Goal: Task Accomplishment & Management: Manage account settings

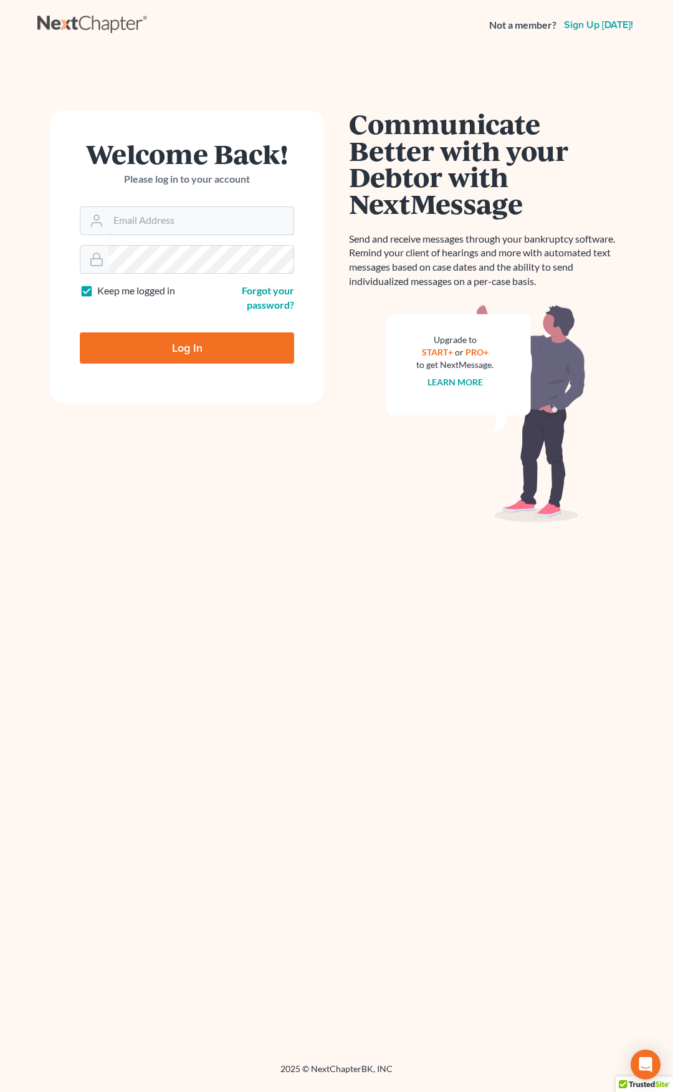
type input "[EMAIL_ADDRESS][DOMAIN_NAME]"
click at [211, 348] on input "Log In" at bounding box center [187, 347] width 214 height 31
type input "Thinking..."
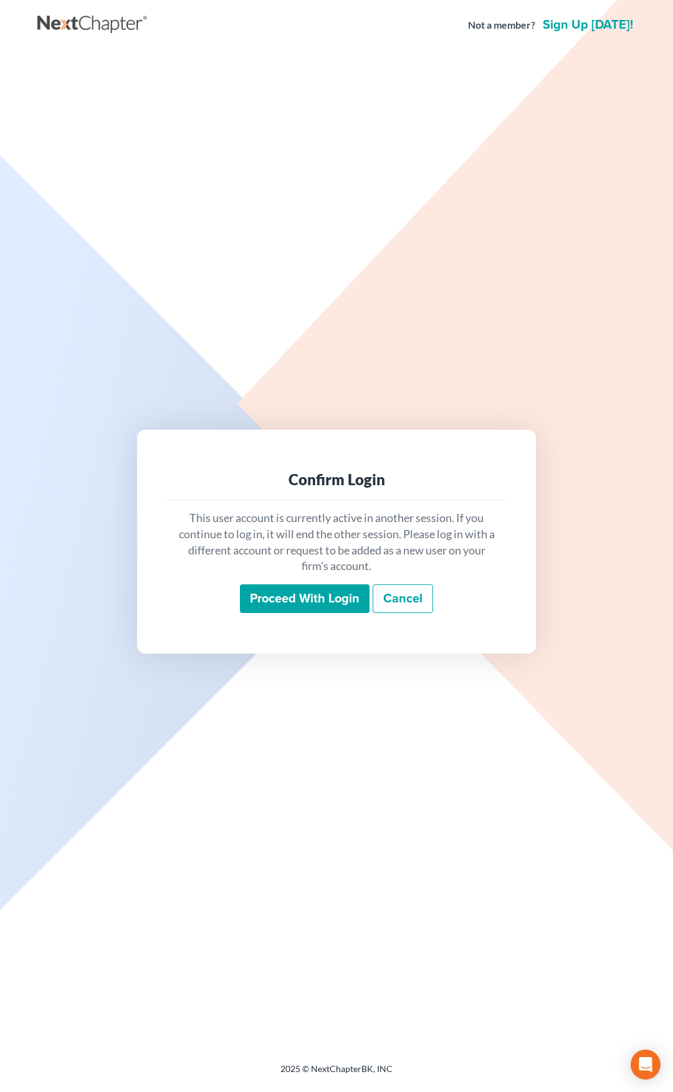
click at [311, 595] on input "Proceed with login" at bounding box center [305, 598] width 130 height 29
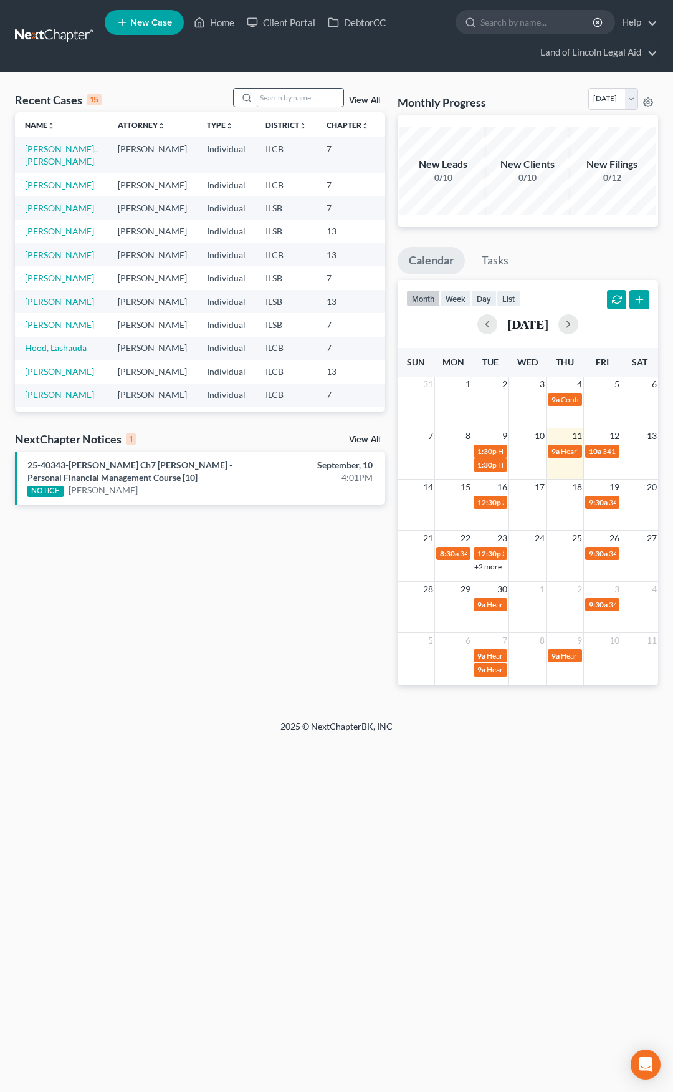
click at [292, 95] on input "search" at bounding box center [299, 98] width 87 height 18
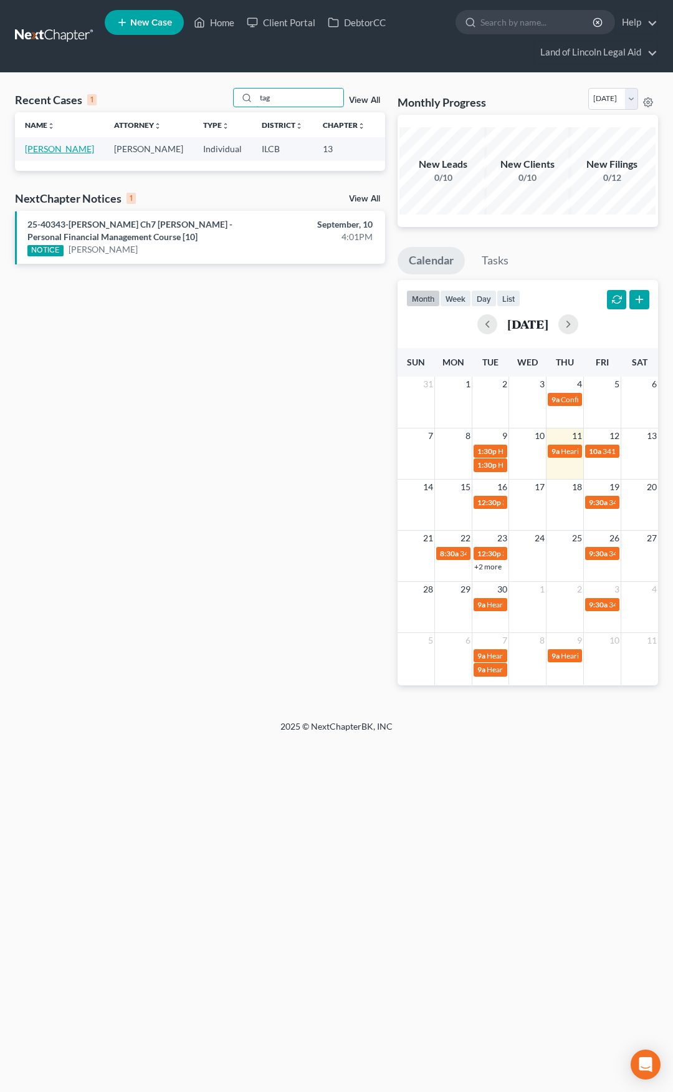
type input "tag"
click at [39, 148] on link "Taglioli, Ariann" at bounding box center [59, 148] width 69 height 11
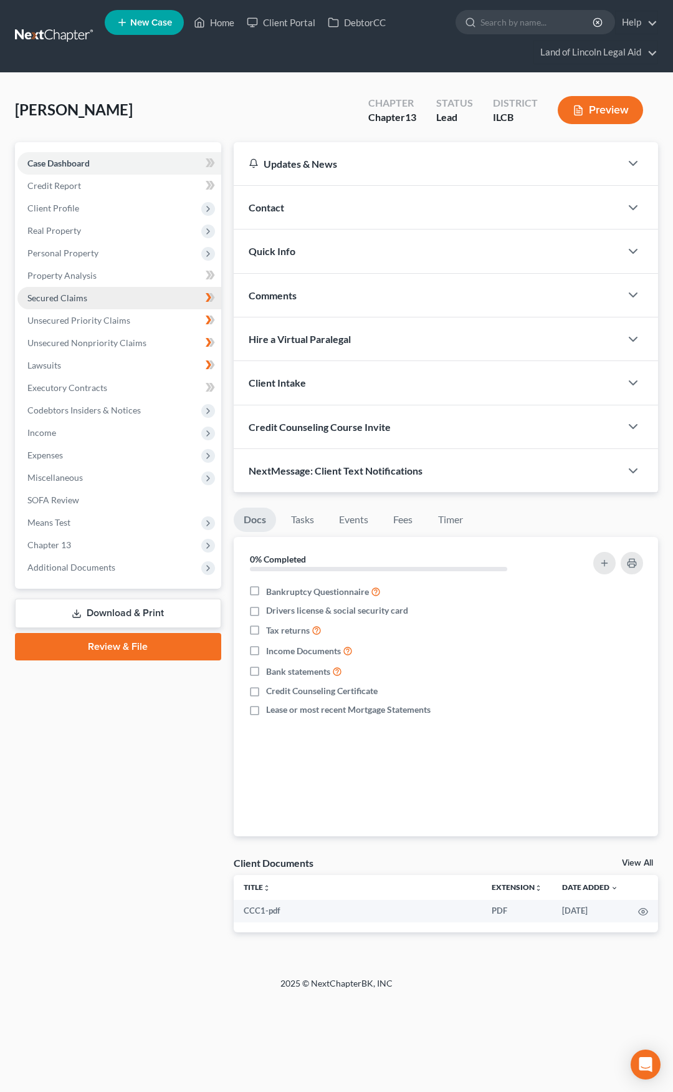
click at [133, 298] on link "Secured Claims" at bounding box center [119, 298] width 204 height 22
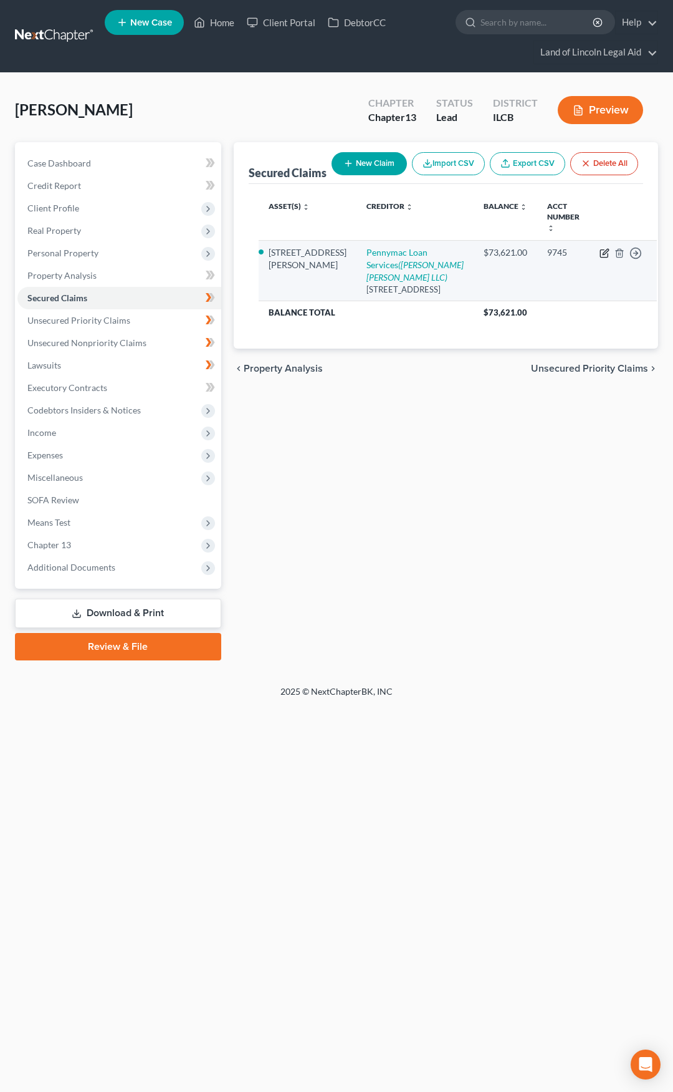
click at [603, 254] on icon "button" at bounding box center [606, 252] width 6 height 6
select select "4"
select select "2"
select select "0"
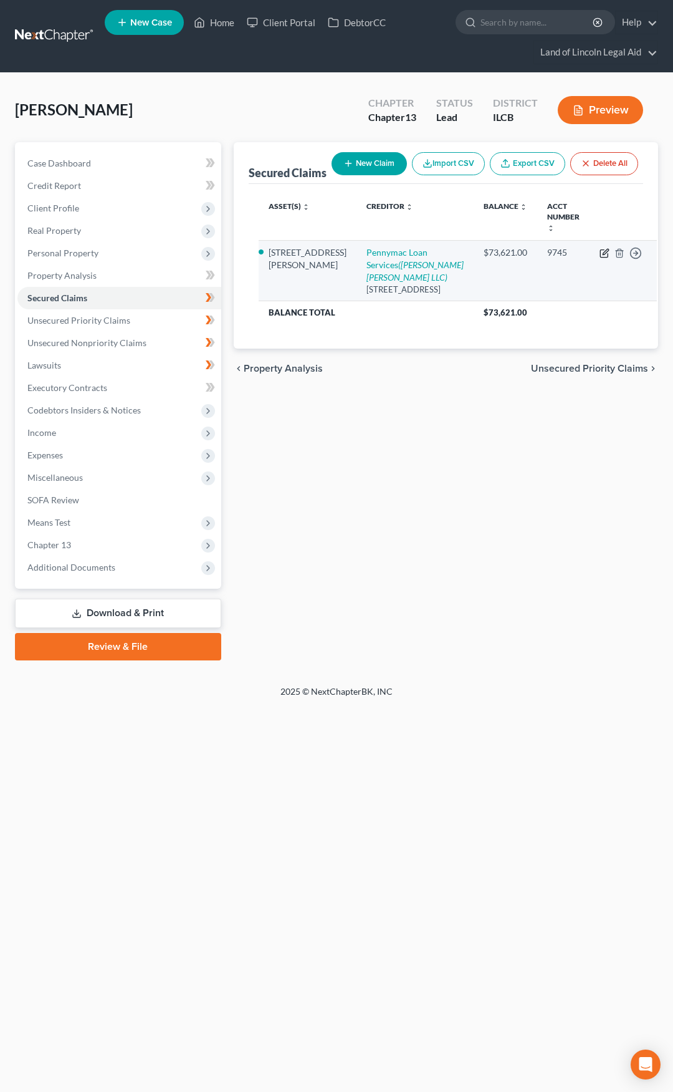
select select "0"
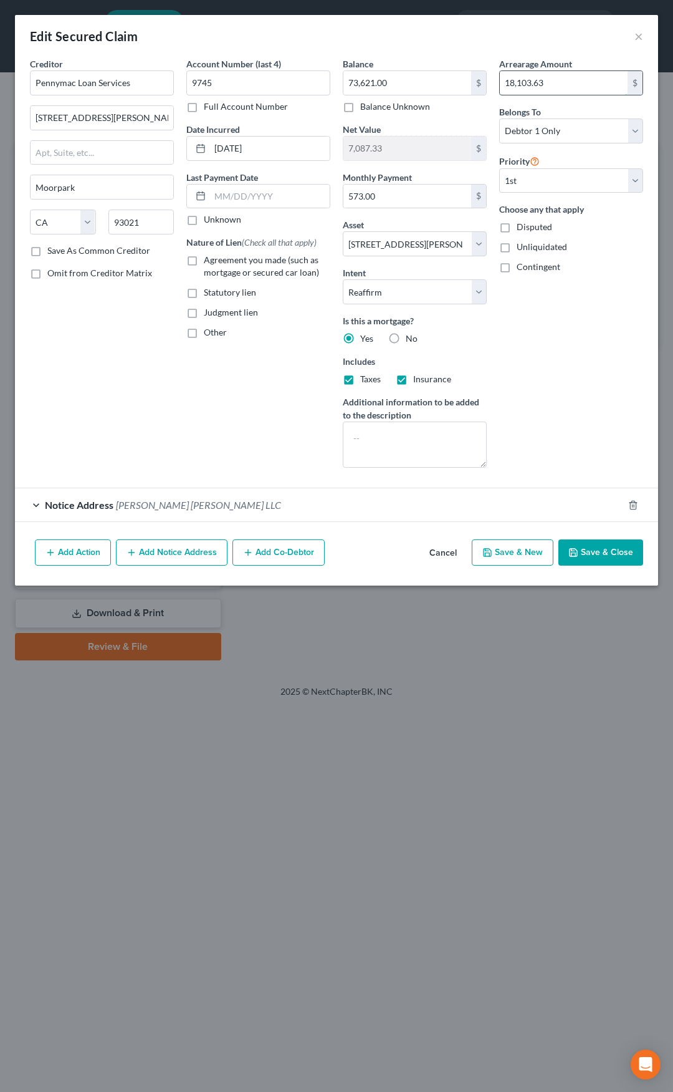
click at [533, 82] on input "18,103.63" at bounding box center [564, 83] width 128 height 24
type input "19,324.01"
click at [587, 553] on button "Save & Close" at bounding box center [601, 552] width 85 height 26
select select
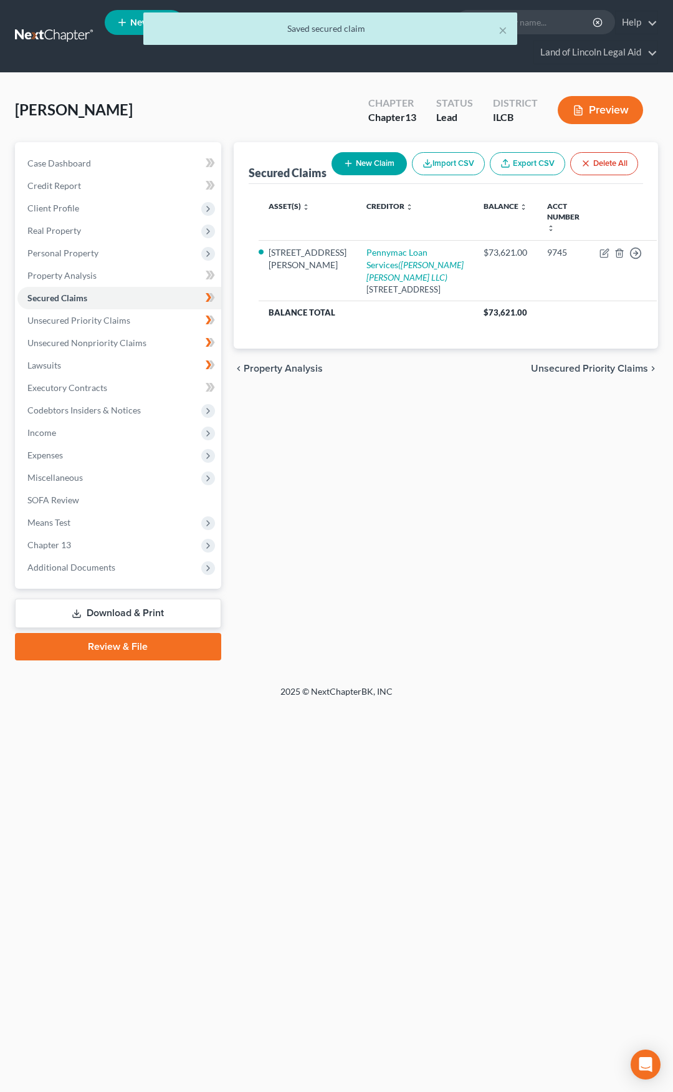
click at [181, 612] on link "Download & Print" at bounding box center [118, 612] width 206 height 29
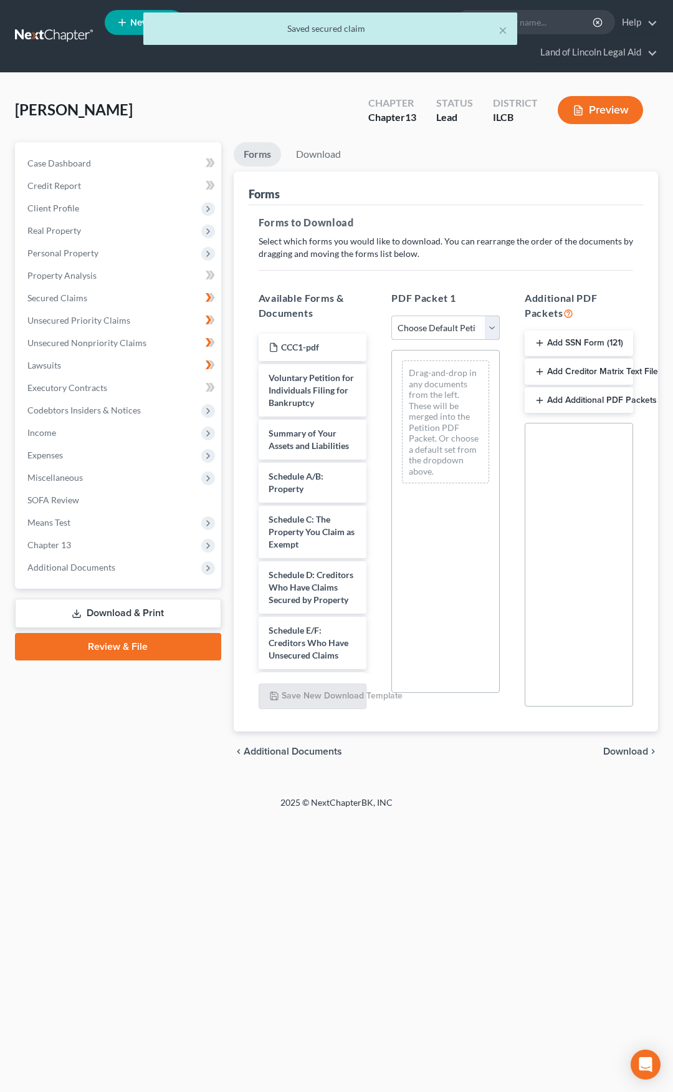
click at [435, 332] on select "Choose Default Petition PDF Packet Complete Bankruptcy Petition (all forms and …" at bounding box center [445, 327] width 108 height 25
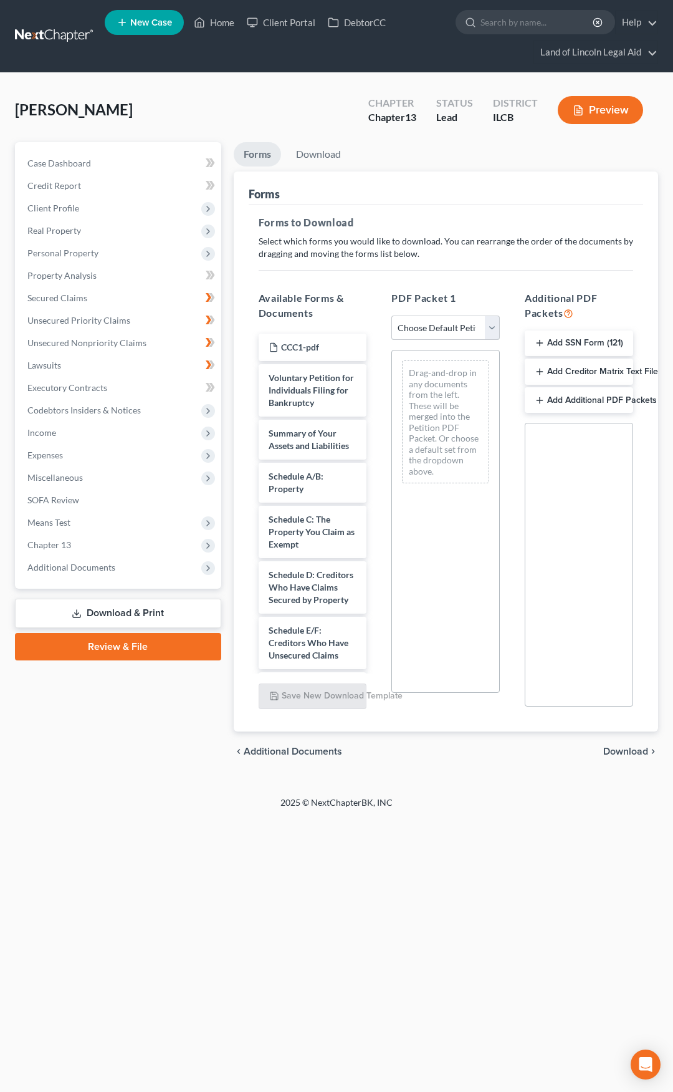
select select "0"
click at [391, 315] on select "Choose Default Petition PDF Packet Complete Bankruptcy Petition (all forms and …" at bounding box center [445, 327] width 108 height 25
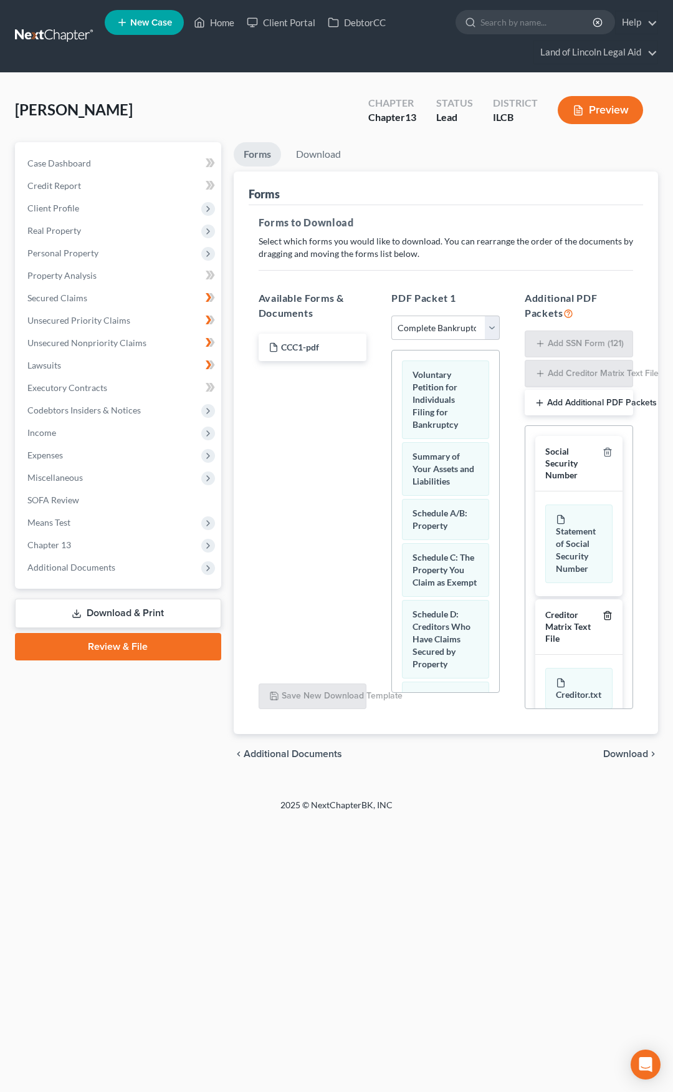
click at [603, 620] on icon "button" at bounding box center [608, 615] width 10 height 10
click at [627, 750] on span "Download" at bounding box center [625, 752] width 45 height 10
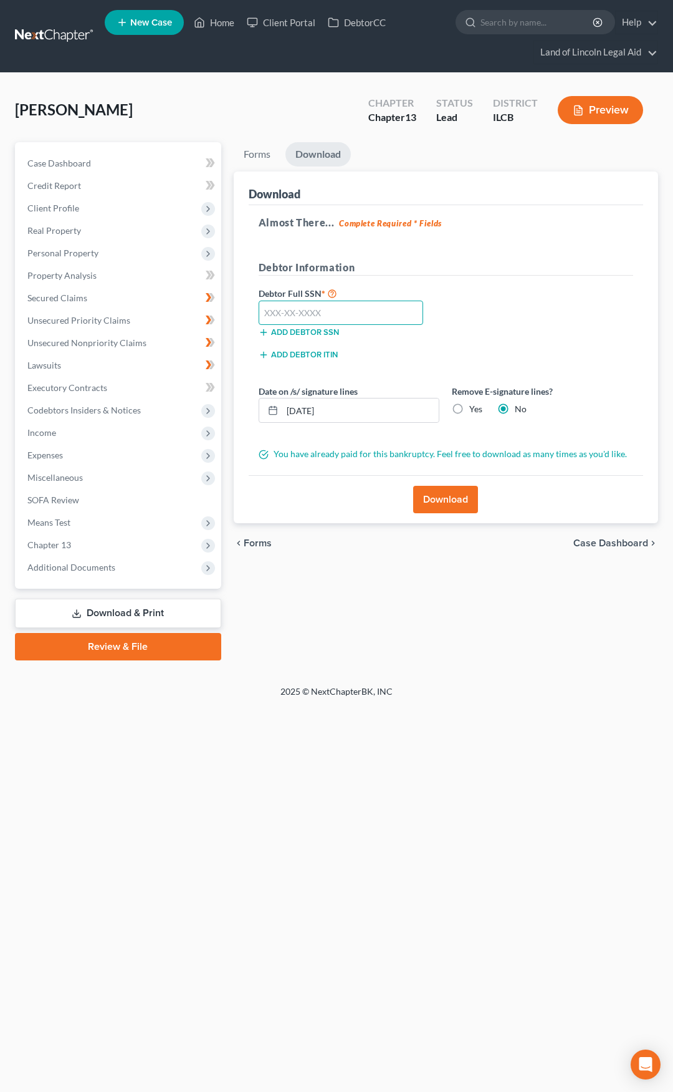
click at [277, 304] on input "text" at bounding box center [341, 312] width 165 height 25
type input "322-88-6260"
drag, startPoint x: 340, startPoint y: 410, endPoint x: 280, endPoint y: 411, distance: 60.5
click at [280, 411] on div "09/11/2025" at bounding box center [349, 410] width 181 height 25
click at [469, 408] on label "Yes" at bounding box center [475, 409] width 13 height 12
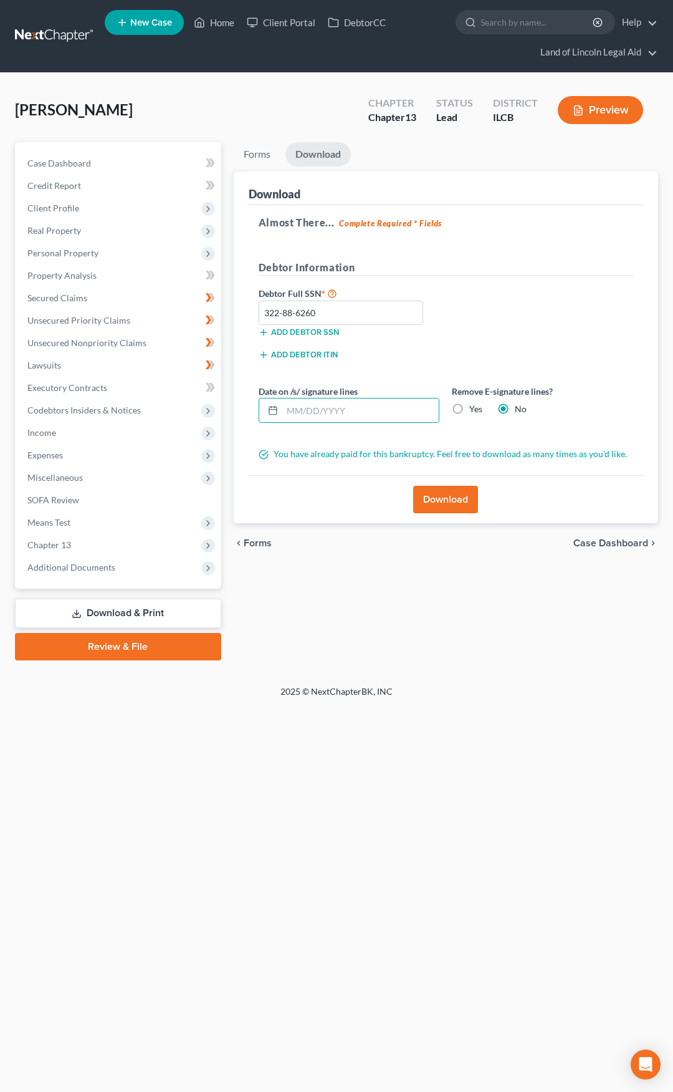
click at [474, 408] on input "Yes" at bounding box center [478, 407] width 8 height 8
radio input "true"
radio input "false"
click at [451, 504] on button "Download" at bounding box center [445, 499] width 65 height 27
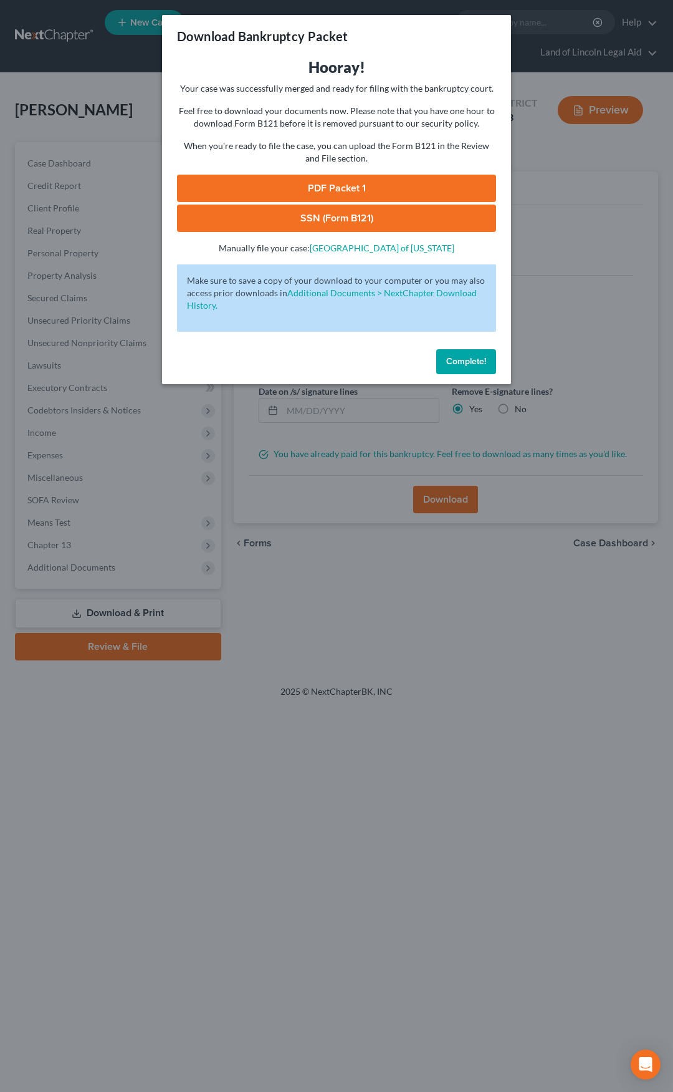
click at [372, 221] on link "SSN (Form B121)" at bounding box center [336, 217] width 319 height 27
click at [340, 185] on link "PDF Packet 1" at bounding box center [336, 188] width 319 height 27
click at [469, 362] on span "Complete!" at bounding box center [466, 361] width 40 height 11
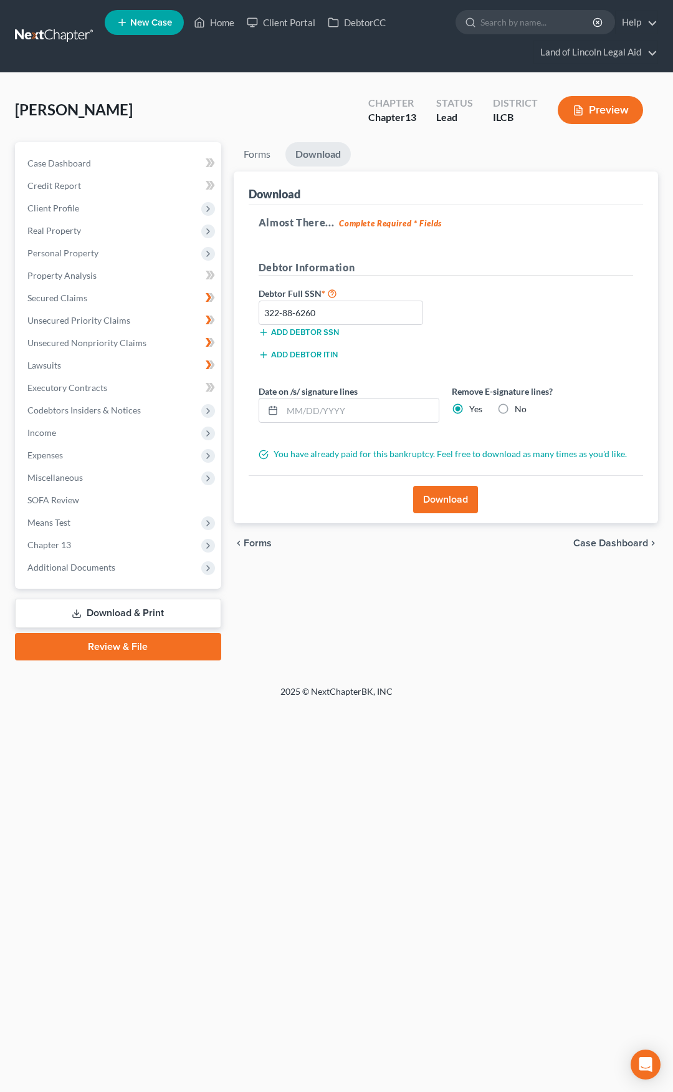
click at [58, 39] on link at bounding box center [55, 36] width 80 height 22
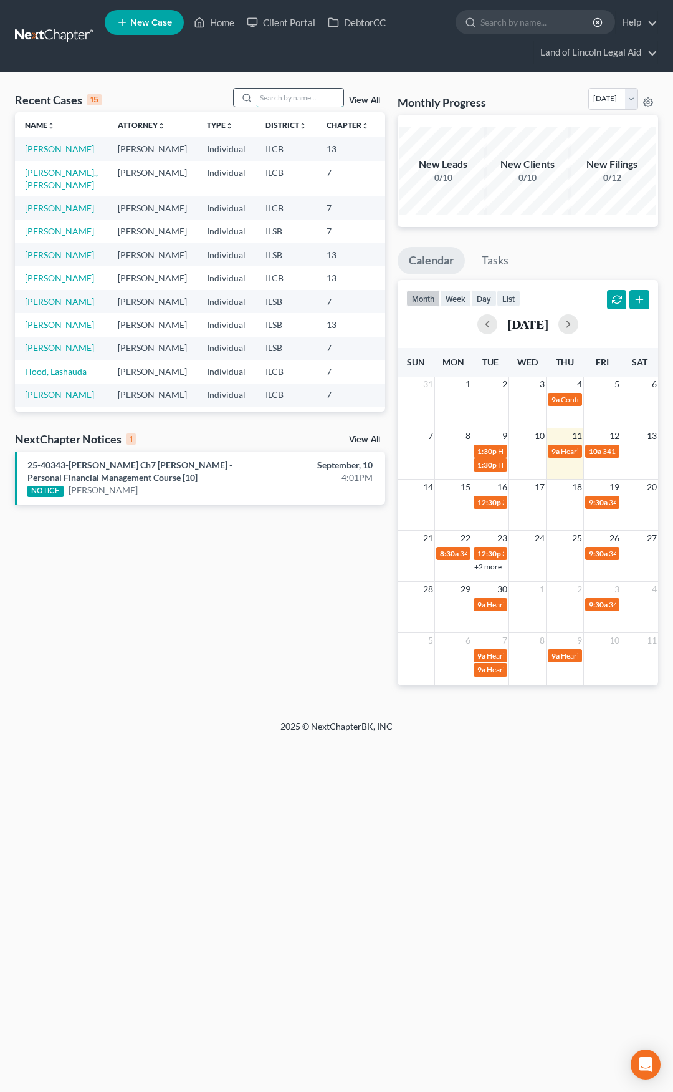
click at [274, 100] on input "search" at bounding box center [299, 98] width 87 height 18
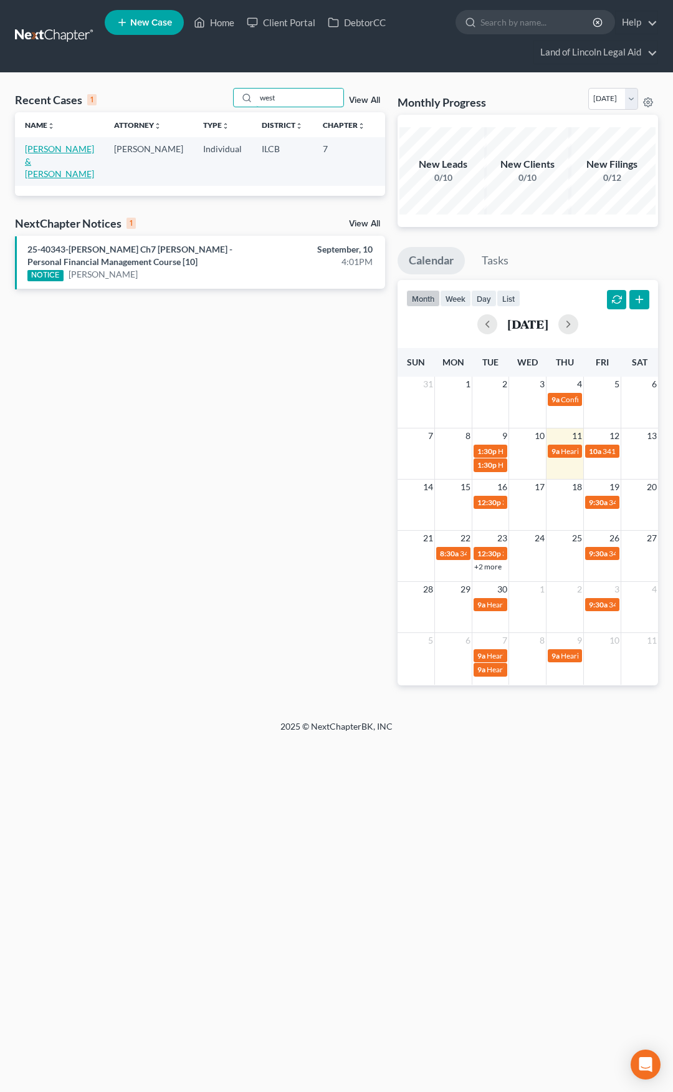
type input "west"
click at [49, 148] on link "Westbrook, Mary & Terry" at bounding box center [59, 161] width 69 height 36
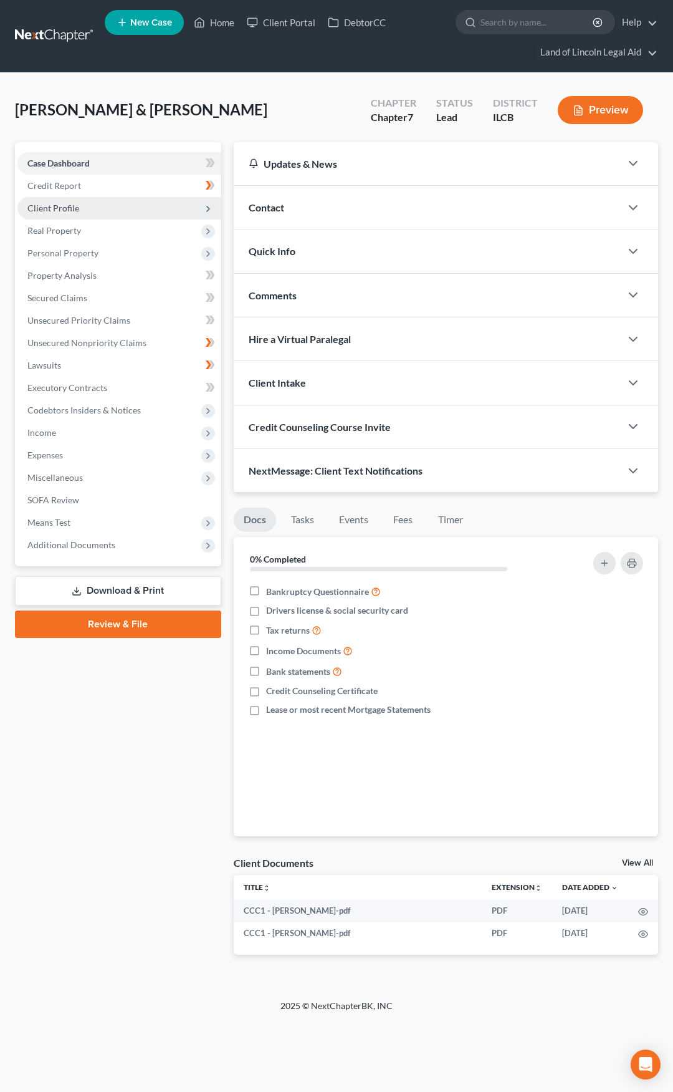
click at [128, 209] on span "Client Profile" at bounding box center [119, 208] width 204 height 22
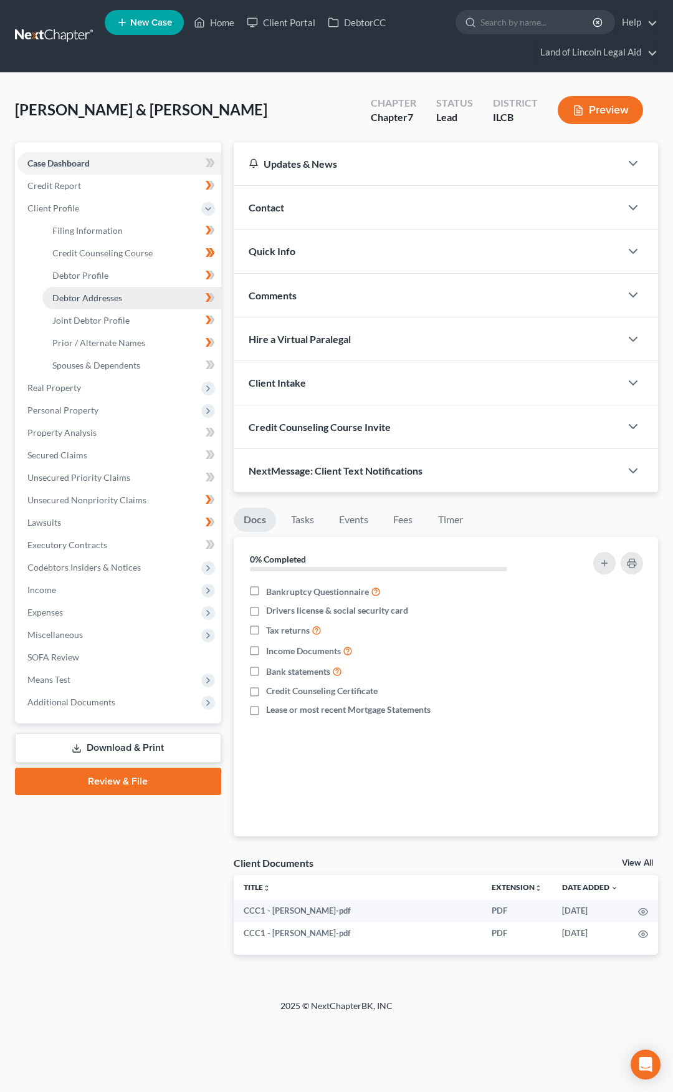
click at [129, 297] on link "Debtor Addresses" at bounding box center [131, 298] width 179 height 22
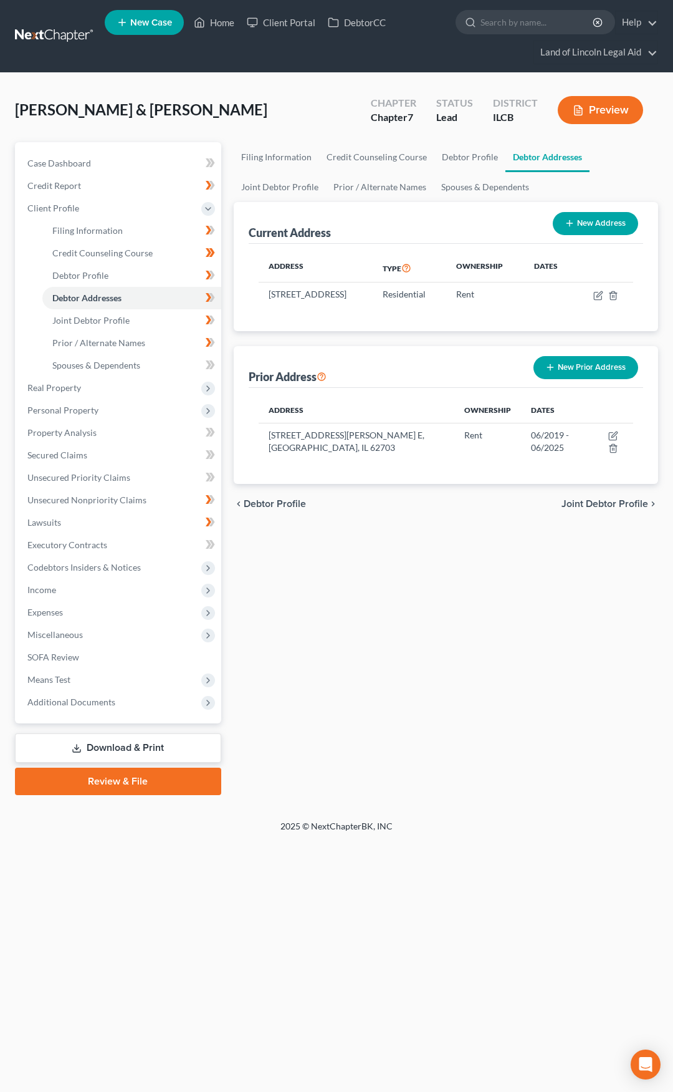
click at [48, 38] on link at bounding box center [55, 36] width 80 height 22
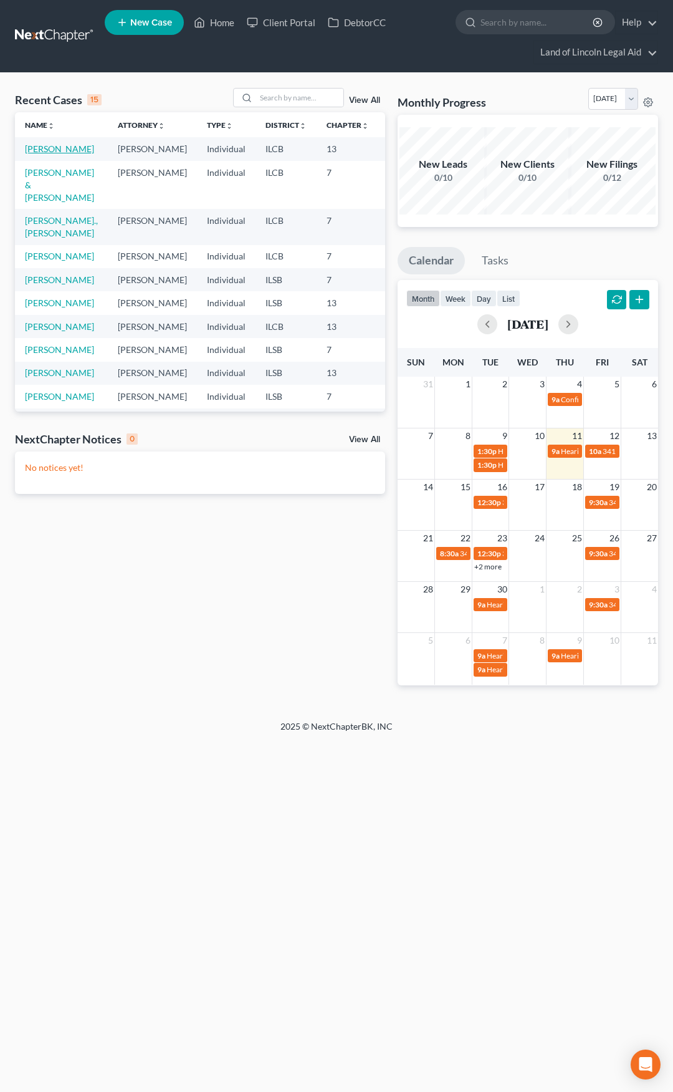
click at [41, 152] on link "[PERSON_NAME]" at bounding box center [59, 148] width 69 height 11
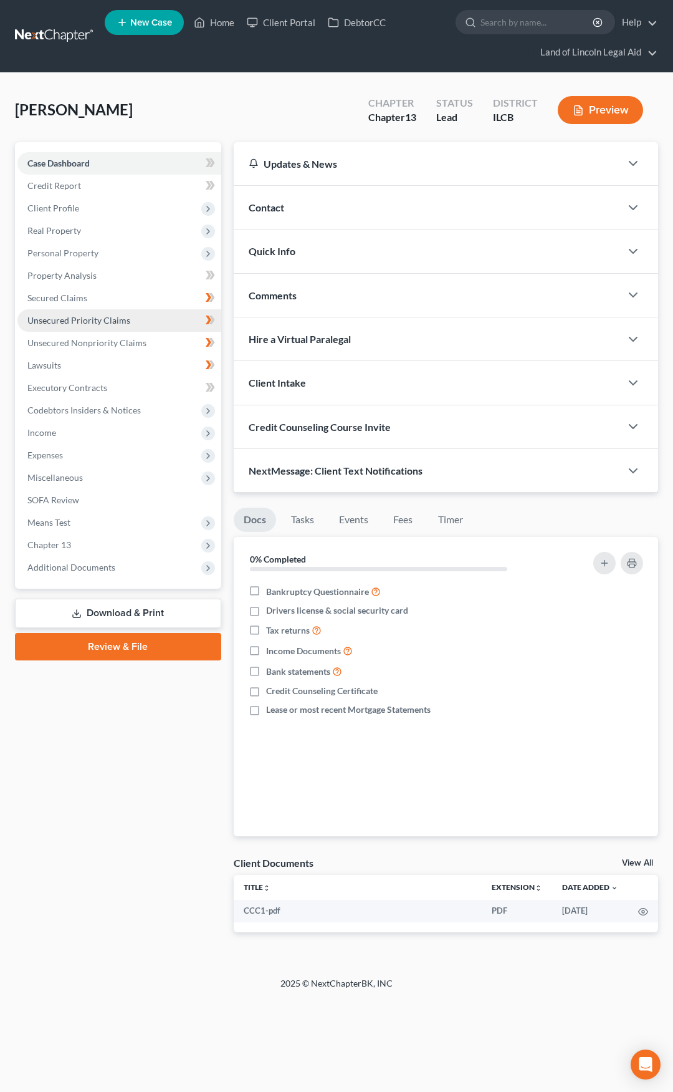
click at [117, 321] on span "Unsecured Priority Claims" at bounding box center [78, 320] width 103 height 11
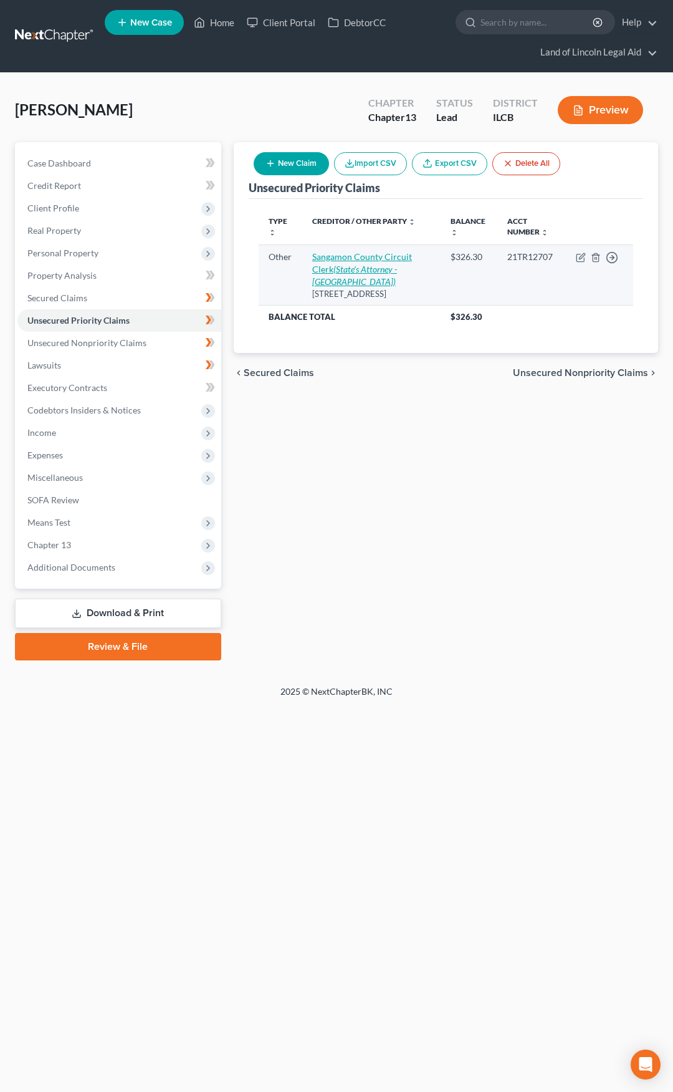
click at [365, 267] on icon "(State's Attorney - [GEOGRAPHIC_DATA])" at bounding box center [354, 275] width 85 height 23
select select "9"
select select "14"
select select "0"
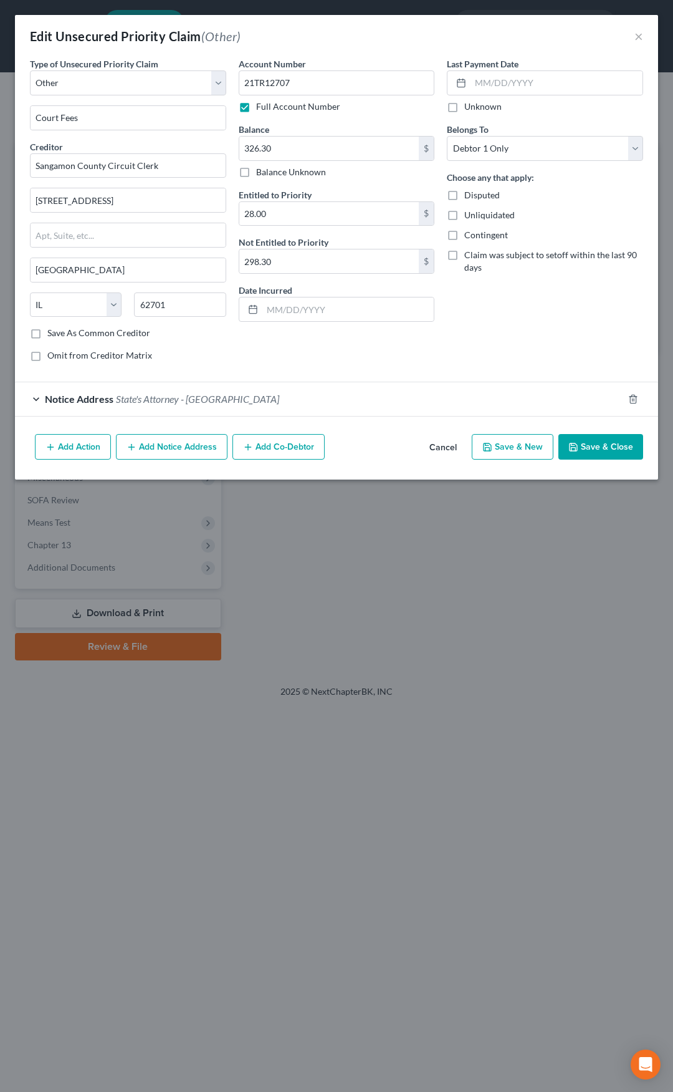
click at [453, 444] on button "Cancel" at bounding box center [443, 447] width 47 height 25
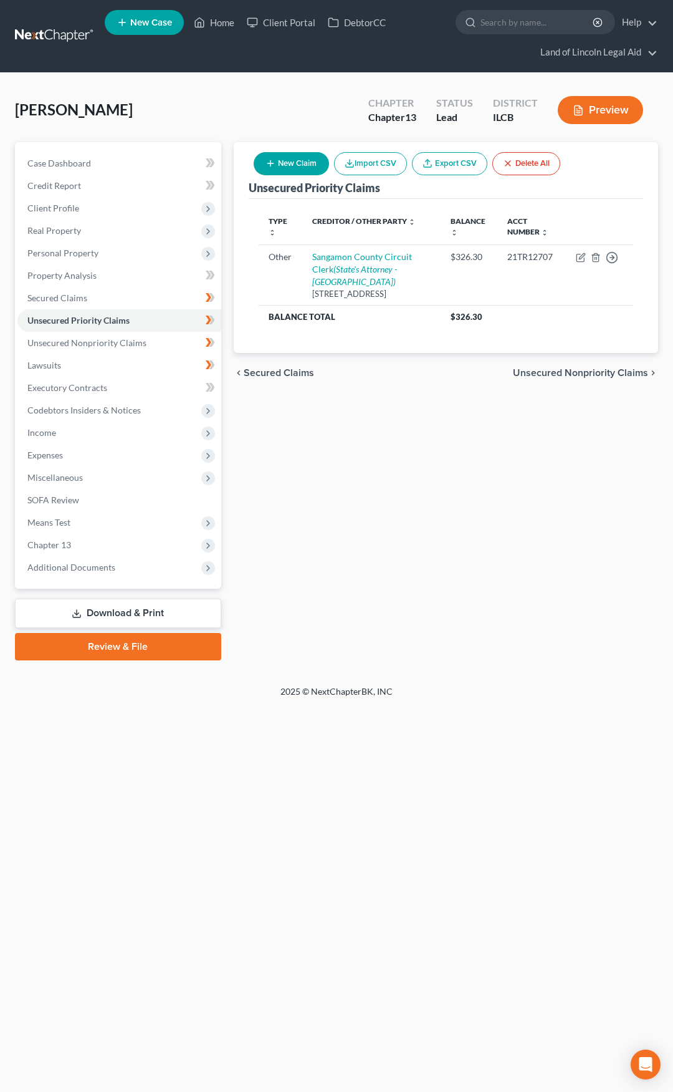
click at [52, 34] on link at bounding box center [55, 36] width 80 height 22
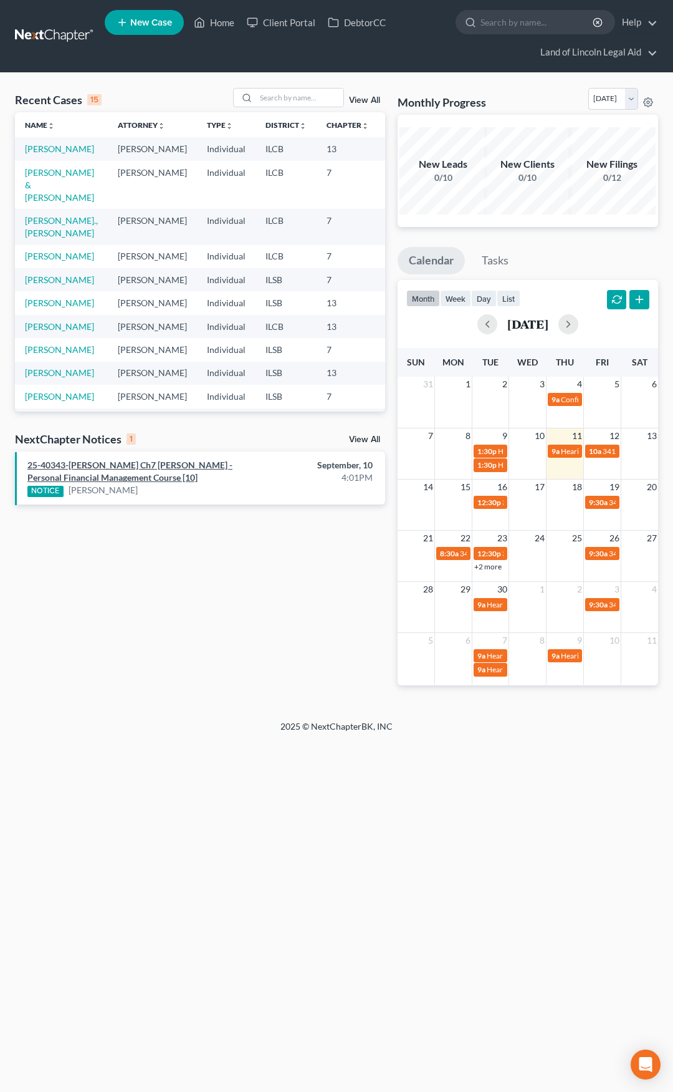
click at [149, 465] on link "25-40343-[PERSON_NAME] Ch7 [PERSON_NAME] - Personal Financial Management Course…" at bounding box center [129, 470] width 205 height 23
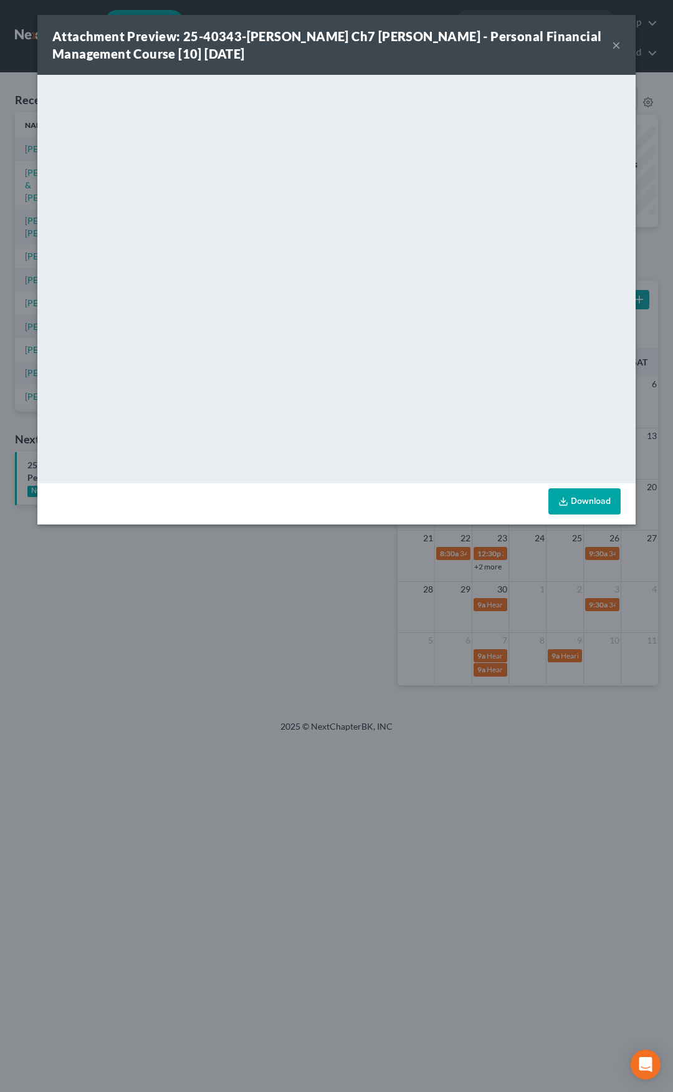
click at [611, 47] on div "Attachment Preview: 25-40343-[PERSON_NAME] Ch7 [PERSON_NAME] - Personal Financi…" at bounding box center [332, 44] width 560 height 35
click at [613, 47] on button "×" at bounding box center [616, 44] width 9 height 15
